Goal: Check status: Check status

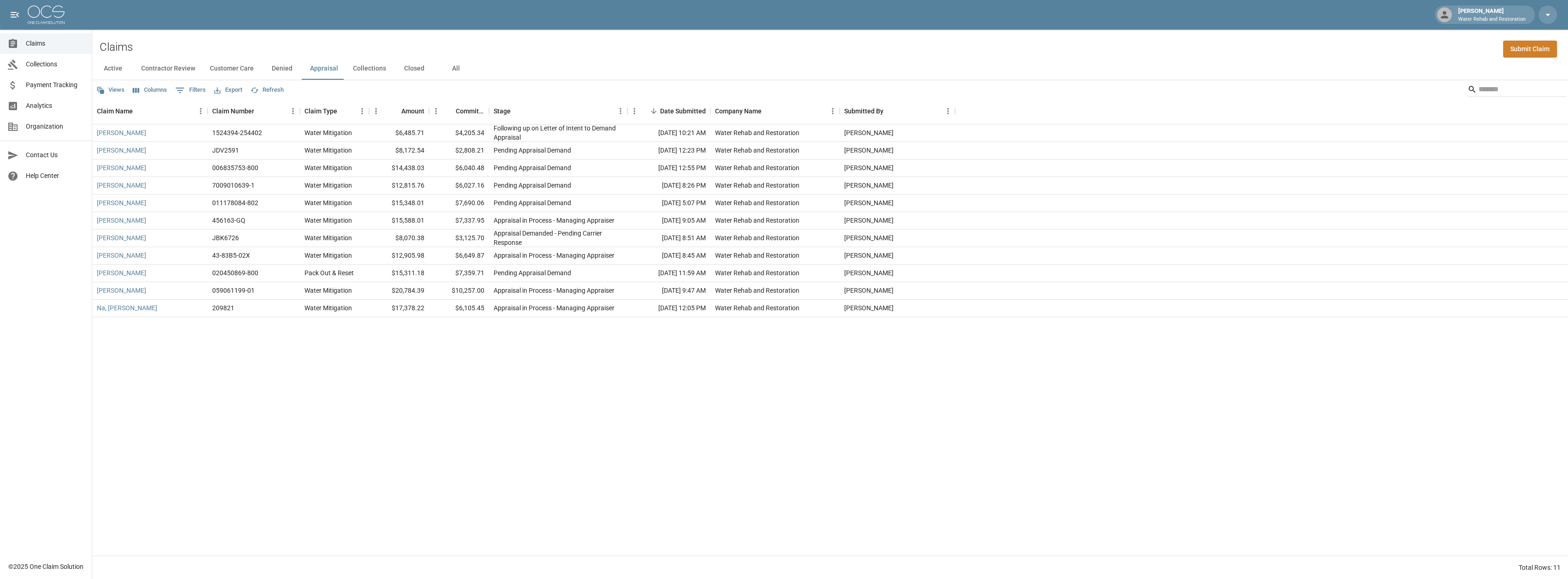
click at [413, 69] on button "Closed" at bounding box center [414, 69] width 41 height 22
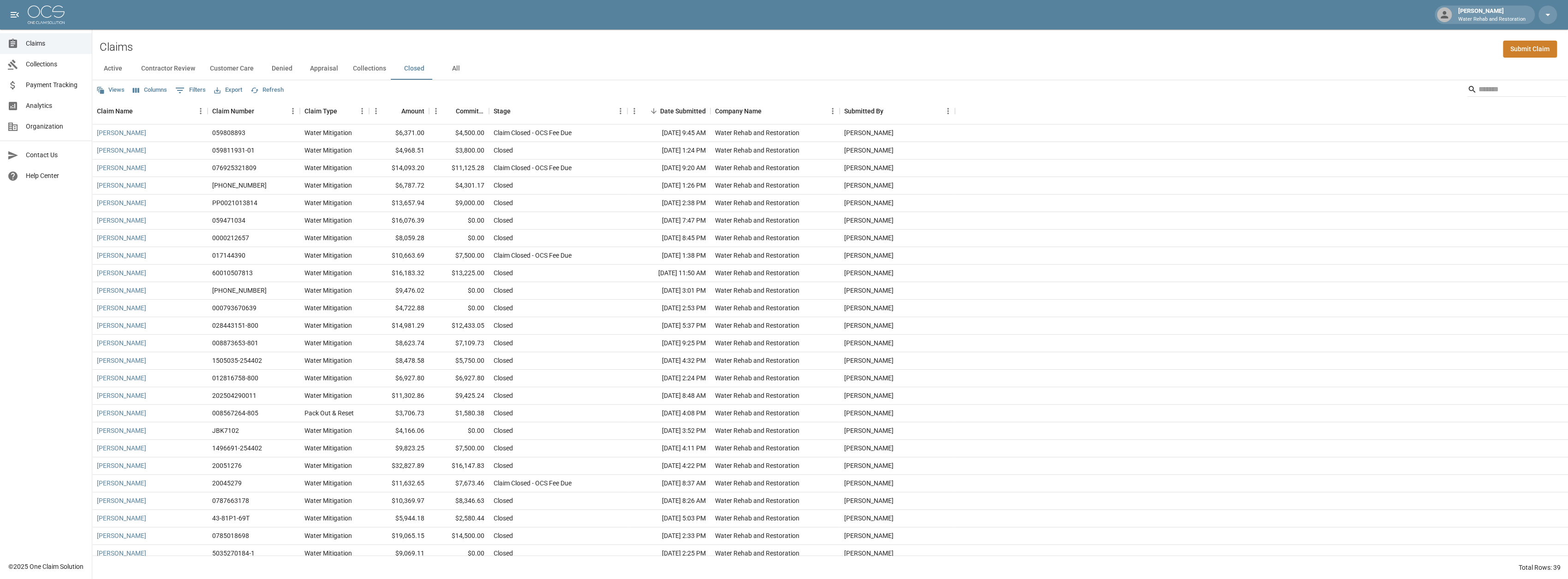
drag, startPoint x: 412, startPoint y: 69, endPoint x: 407, endPoint y: 71, distance: 5.4
click at [408, 71] on button "Closed" at bounding box center [414, 69] width 41 height 22
click at [114, 470] on link "[PERSON_NAME]" at bounding box center [121, 465] width 49 height 9
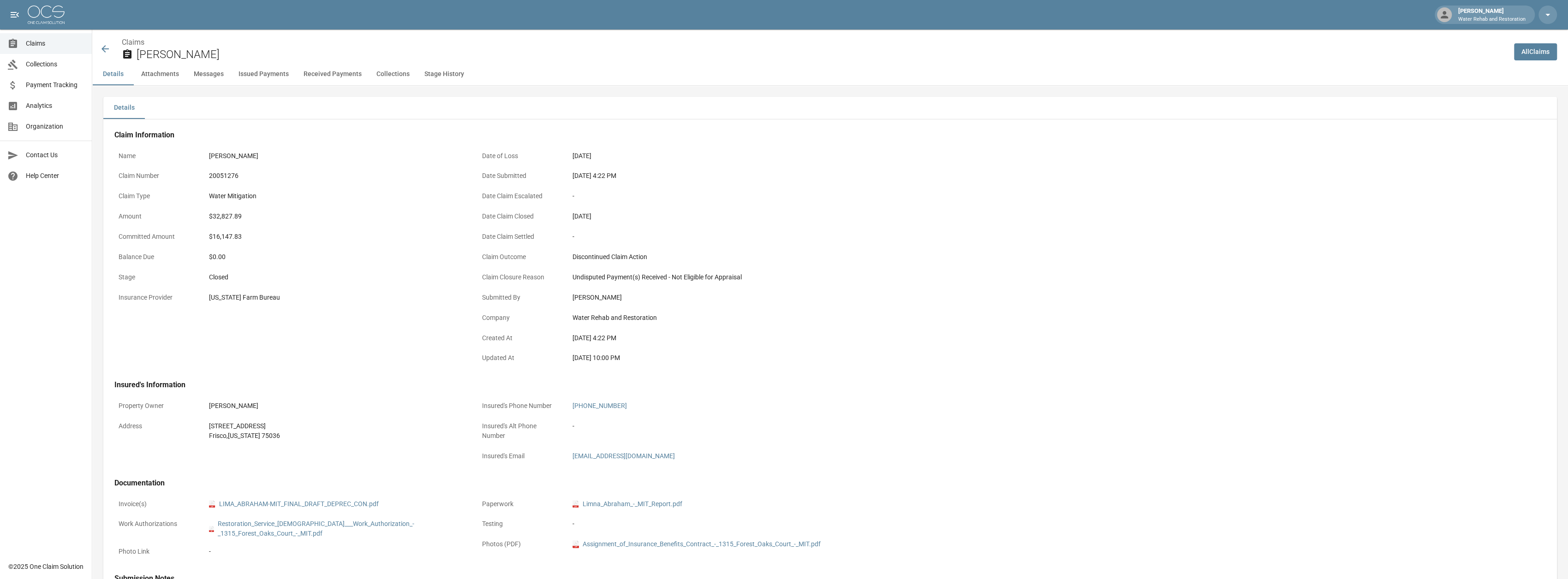
scroll to position [46, 0]
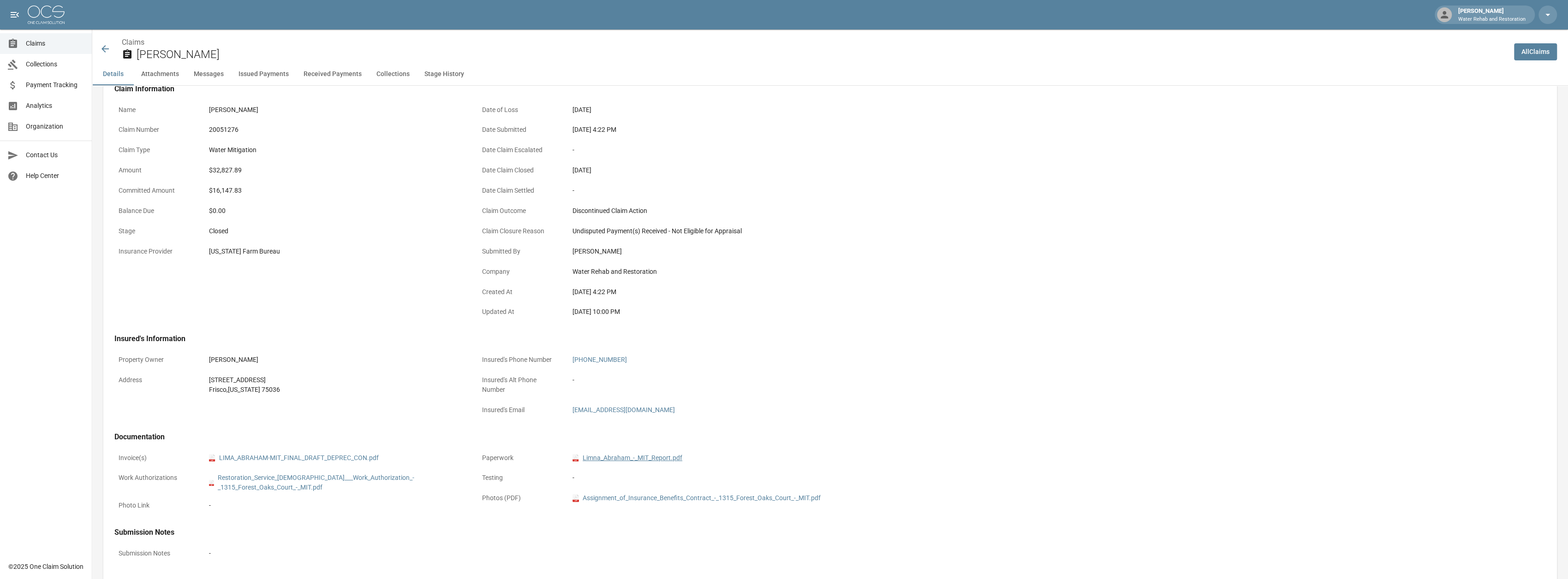
click at [640, 456] on link "pdf Limna_Abraham_-_MIT_Report.pdf" at bounding box center [628, 458] width 110 height 10
